Goal: Task Accomplishment & Management: Manage account settings

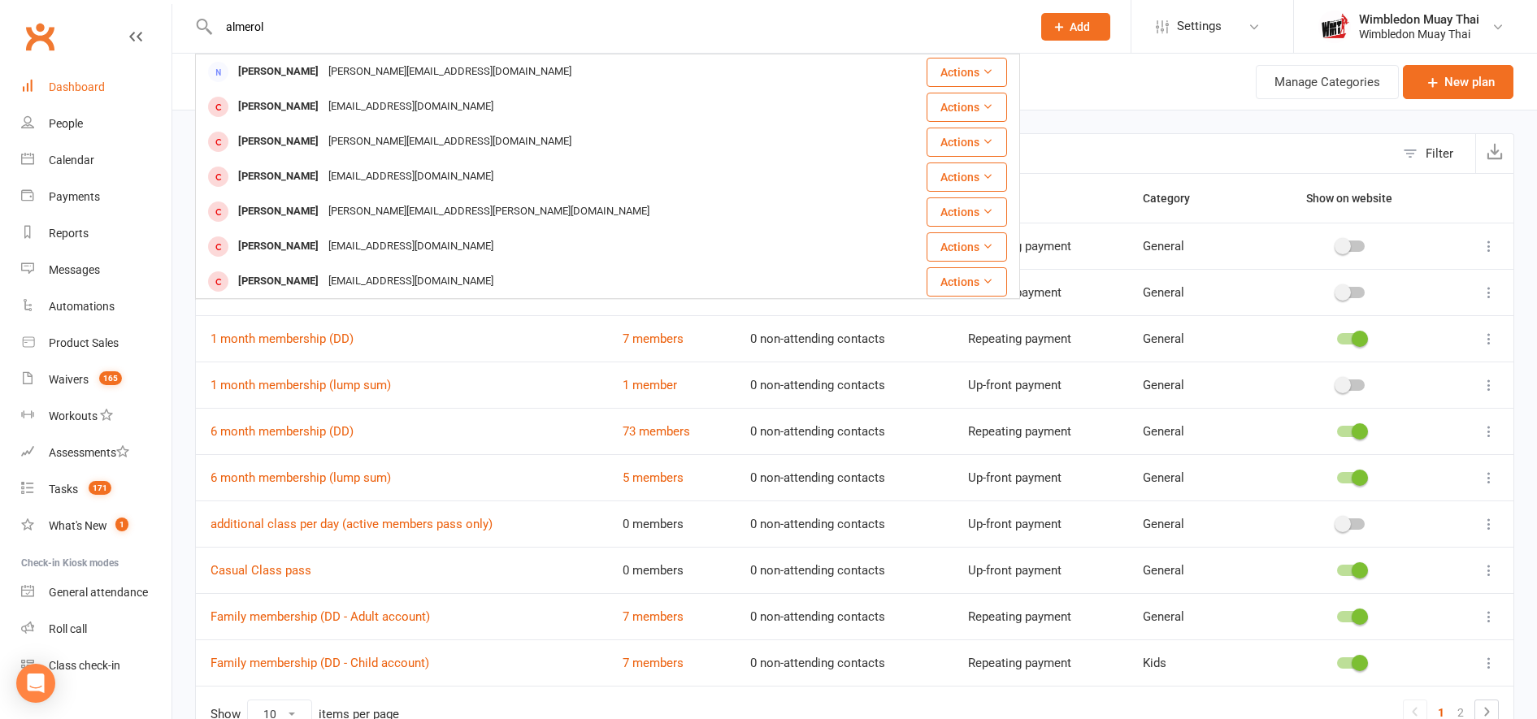
click at [56, 90] on div "Dashboard" at bounding box center [77, 86] width 56 height 13
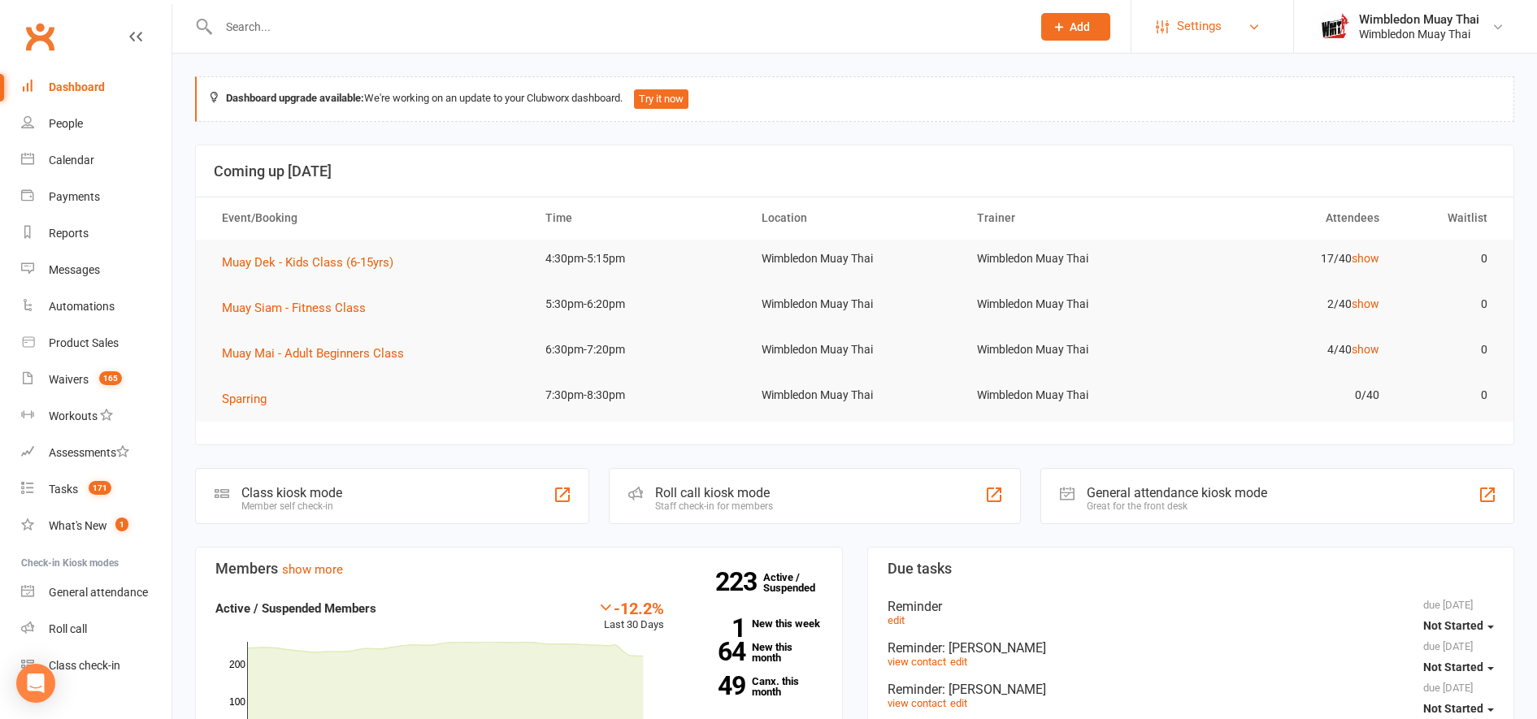
click at [1175, 35] on link "Settings" at bounding box center [1212, 26] width 113 height 37
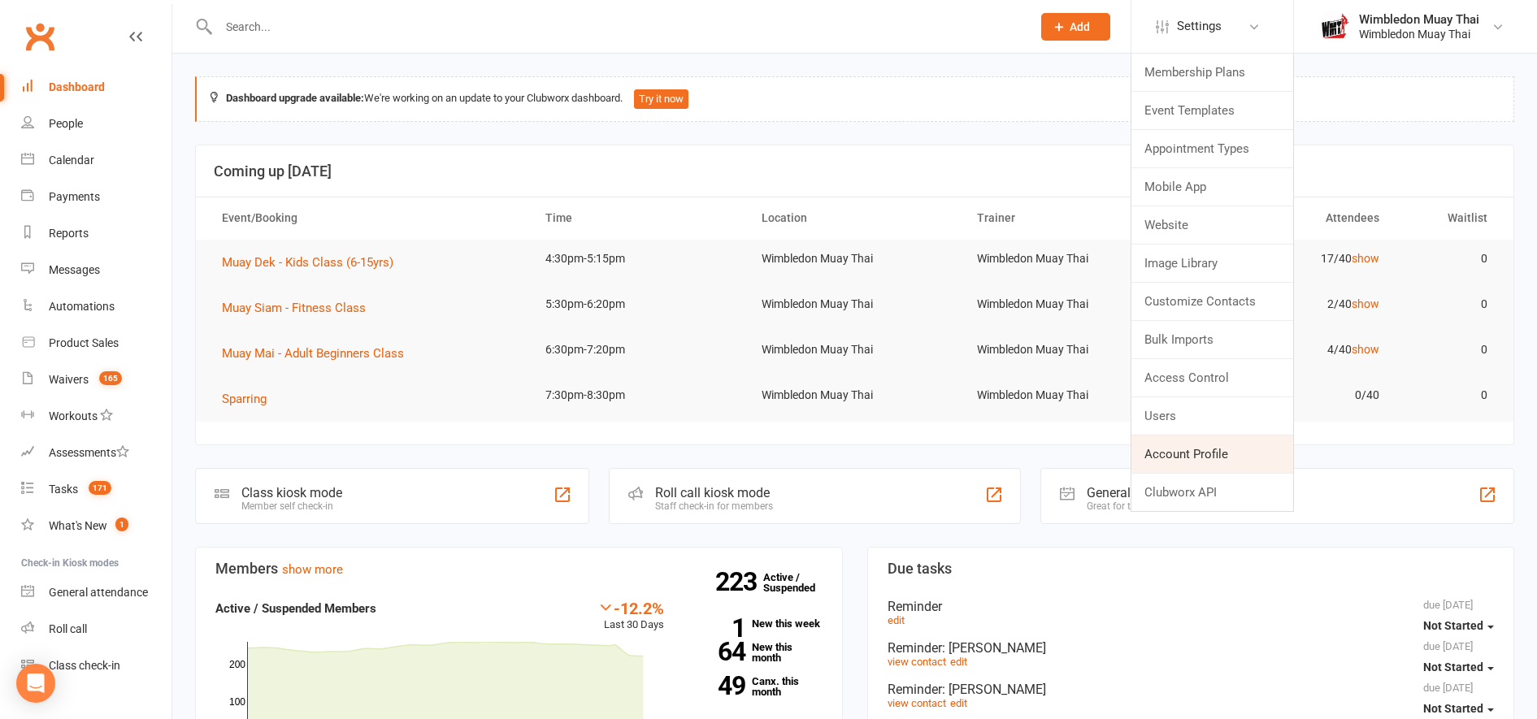
click at [1234, 445] on link "Account Profile" at bounding box center [1212, 454] width 162 height 37
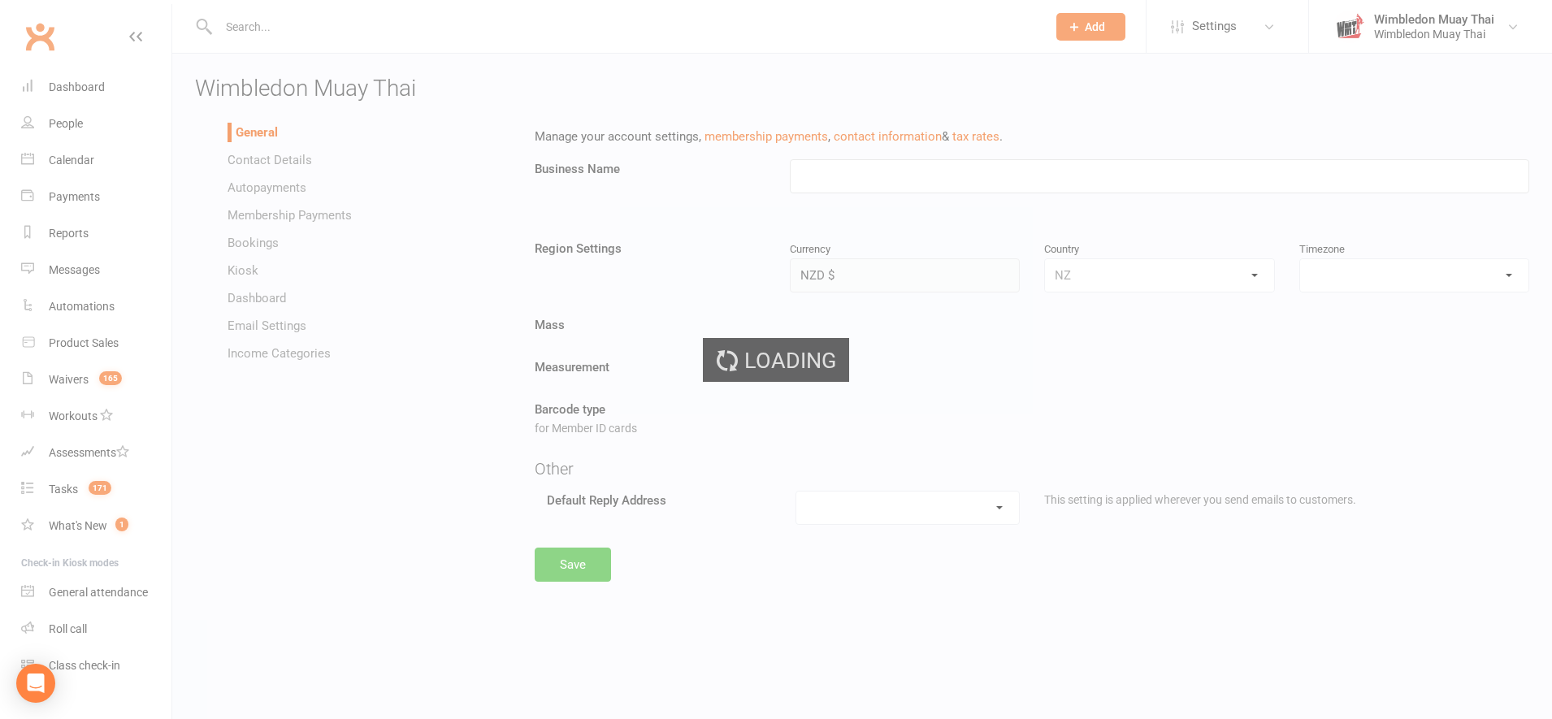
type input "Wimbledon Muay Thai"
select select "Pacific/[GEOGRAPHIC_DATA]"
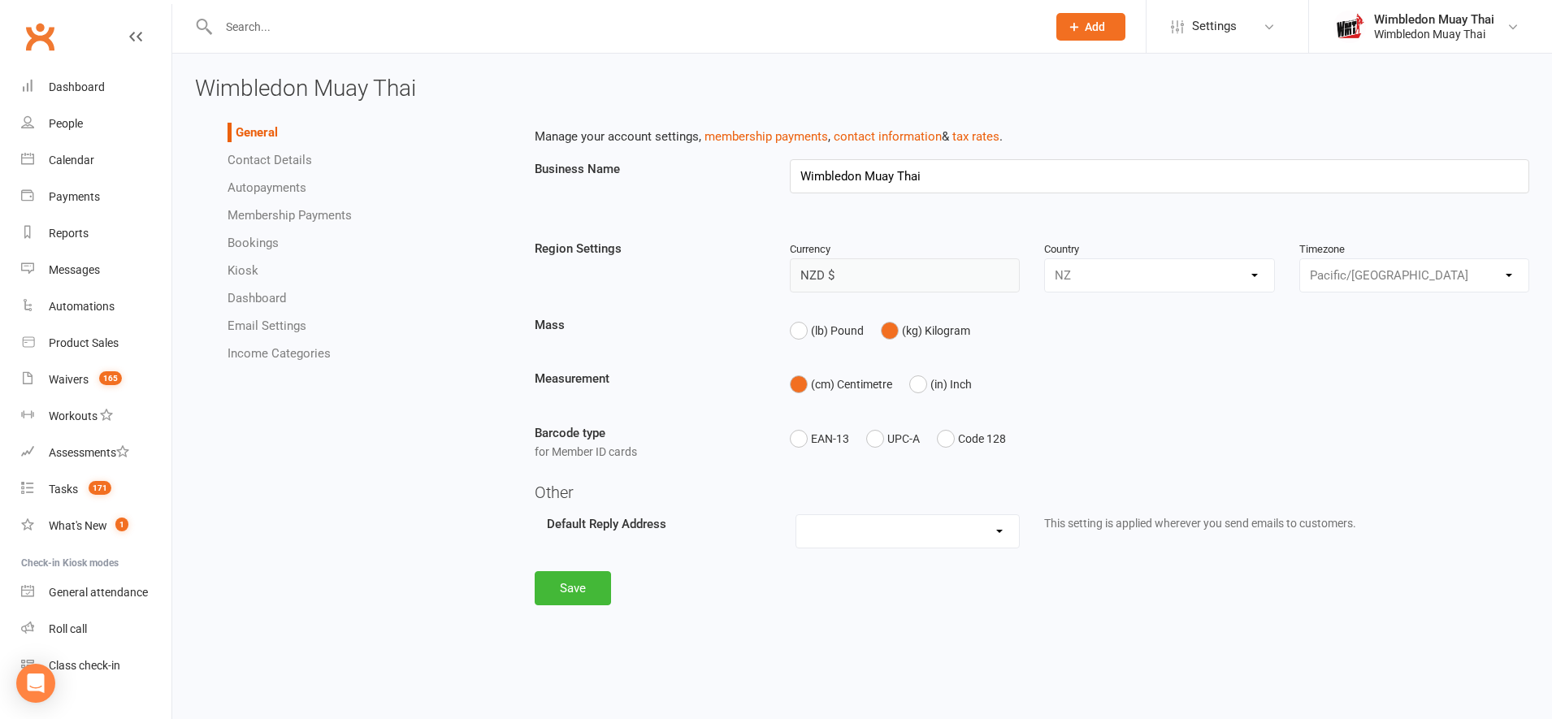
click at [270, 314] on ul "General Contact Details Autopayments Membership Payments Bookings Kiosk Dashboa…" at bounding box center [352, 243] width 315 height 241
click at [270, 319] on link "Email Settings" at bounding box center [267, 326] width 79 height 15
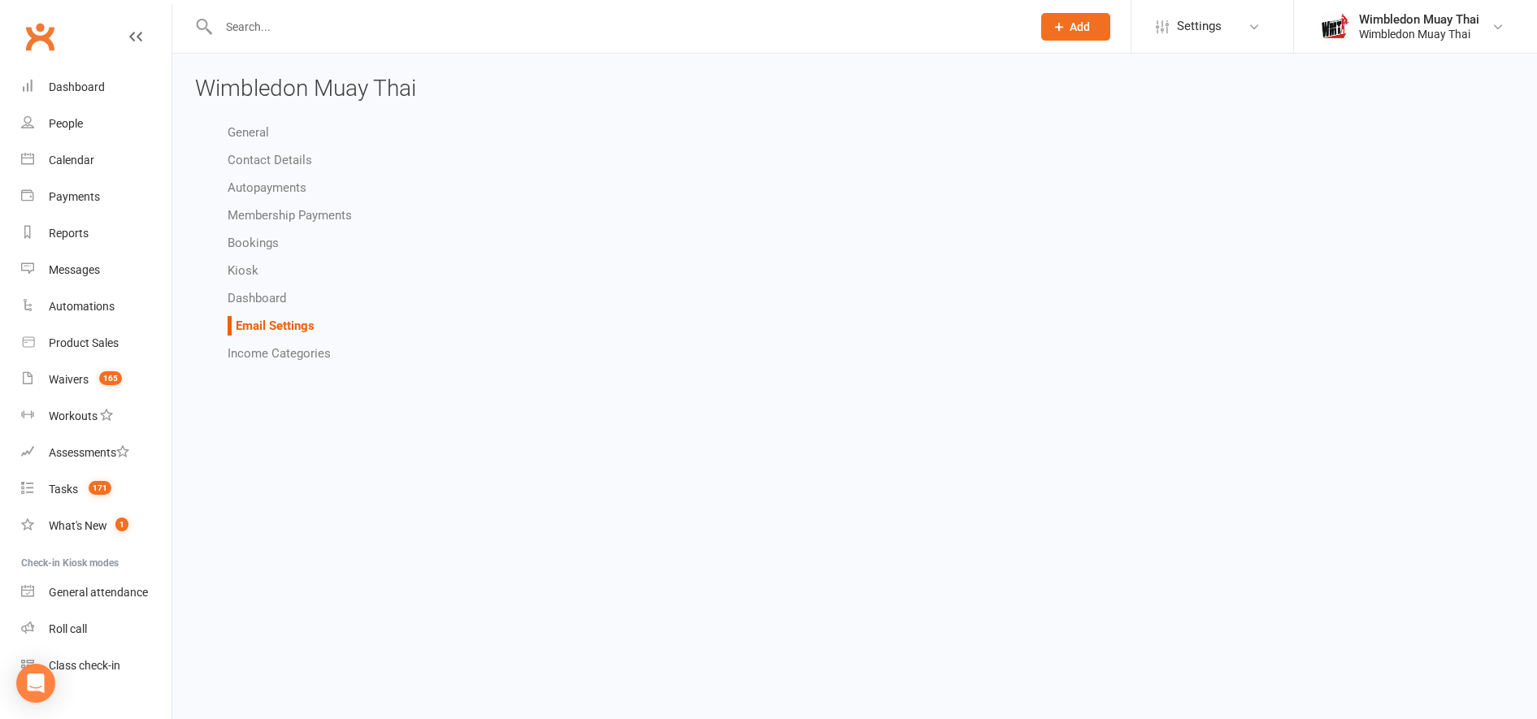
select select "do_not_send"
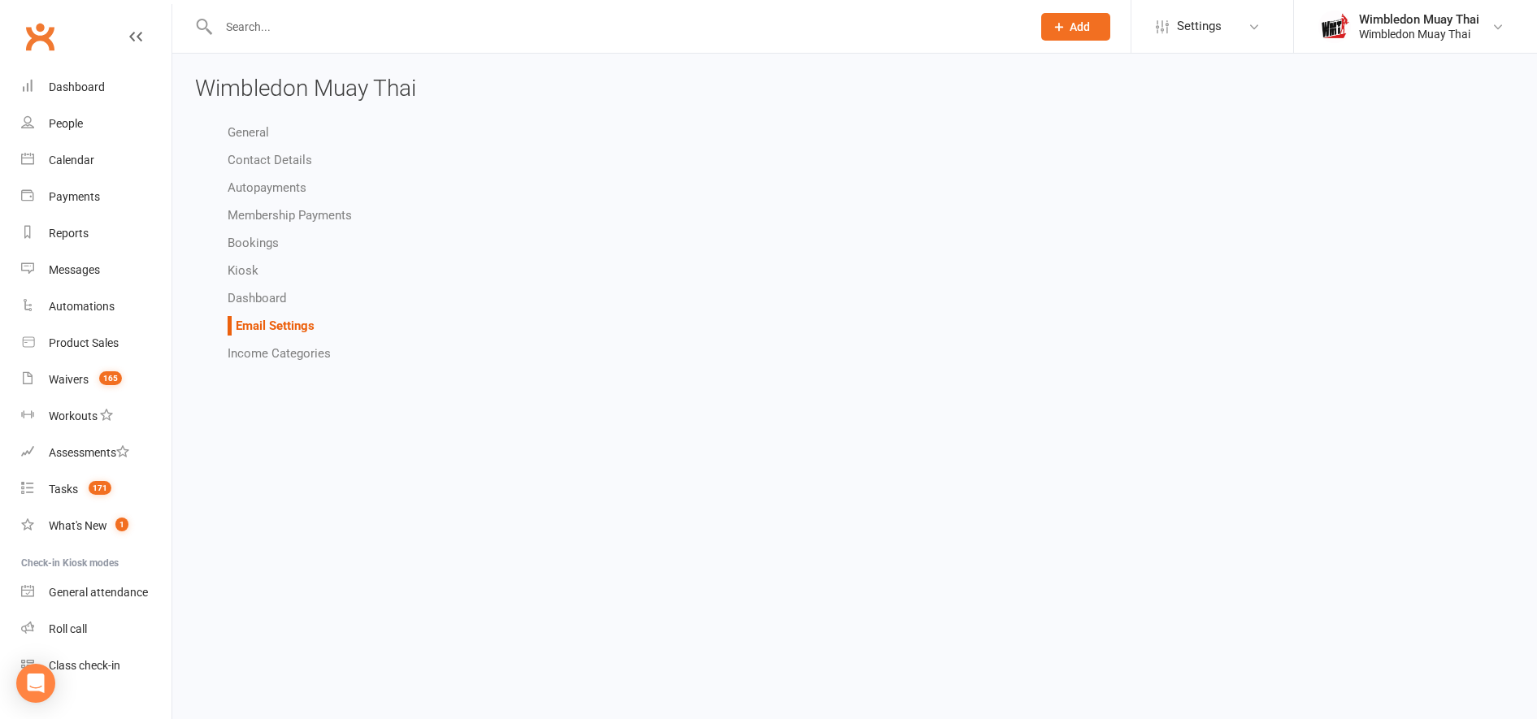
select select "do_not_send"
select select "other"
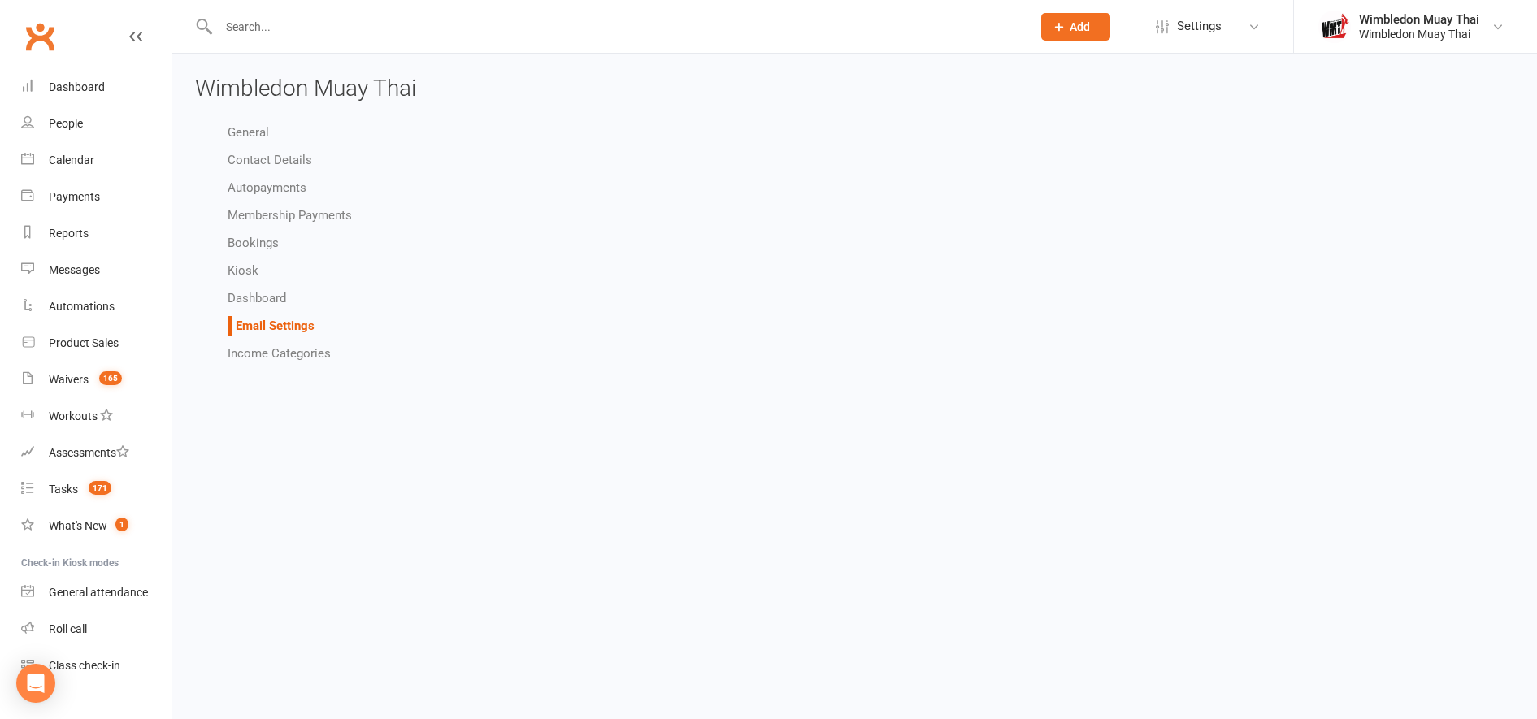
select select "do_not_send"
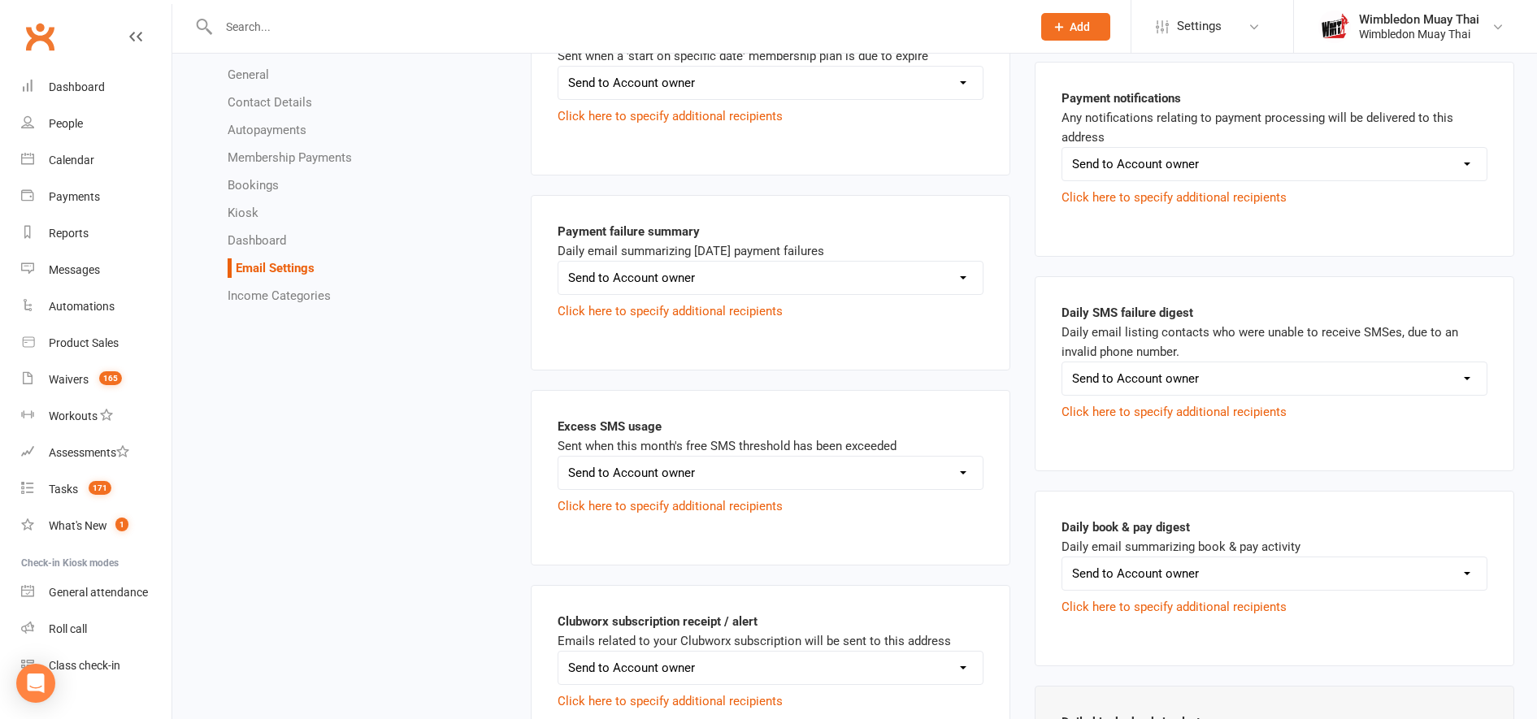
scroll to position [1926, 0]
click at [1211, 558] on select "Send to Account owner Send to Other recipient(s) Do not send this email" at bounding box center [1274, 574] width 424 height 33
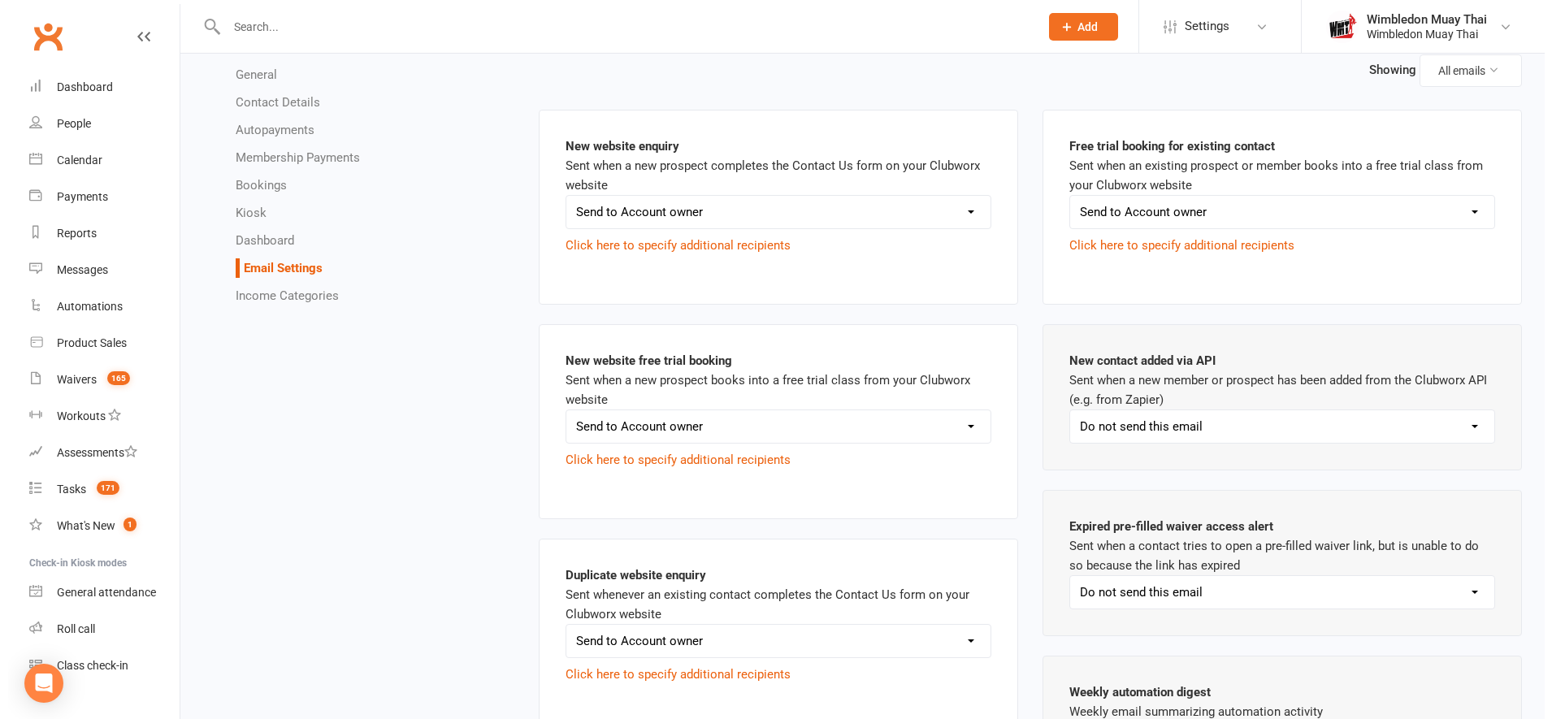
scroll to position [0, 0]
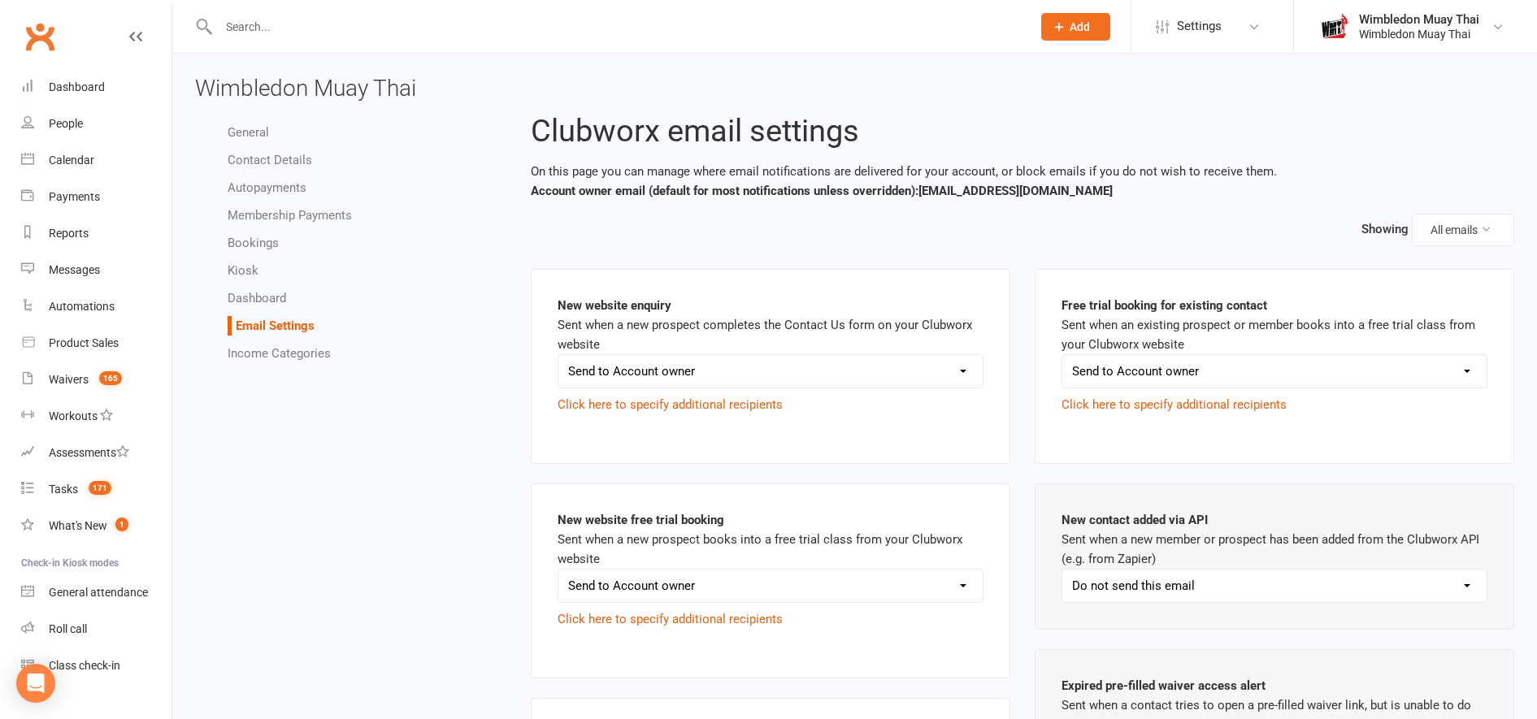
click at [252, 125] on link "General" at bounding box center [248, 132] width 41 height 15
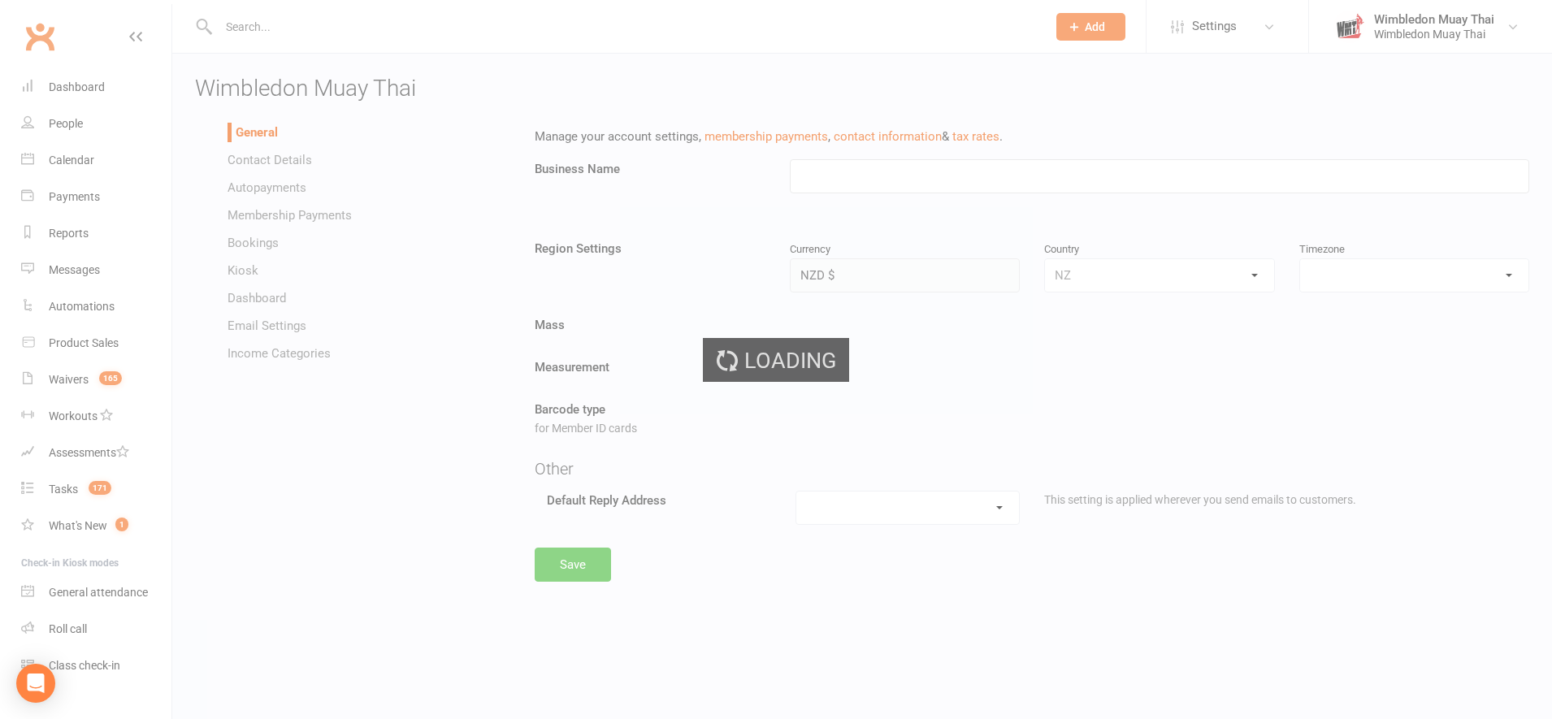
type input "Wimbledon Muay Thai"
select select "Pacific/[GEOGRAPHIC_DATA]"
